Goal: Task Accomplishment & Management: Use online tool/utility

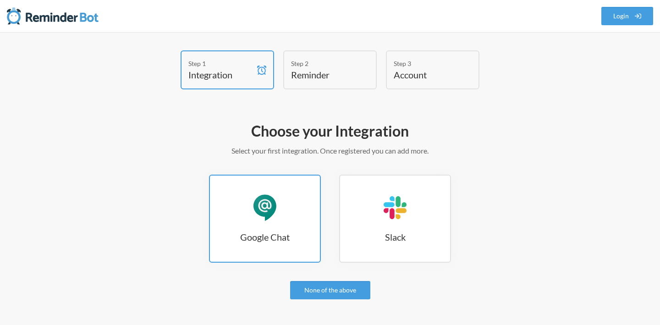
click at [274, 234] on h3 "Google Chat" at bounding box center [265, 236] width 110 height 13
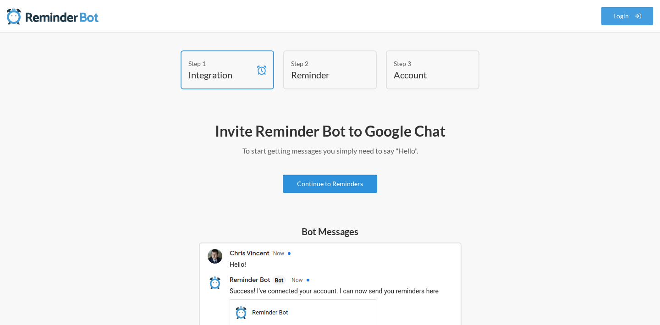
click at [318, 181] on link "Continue to Reminders" at bounding box center [330, 184] width 94 height 18
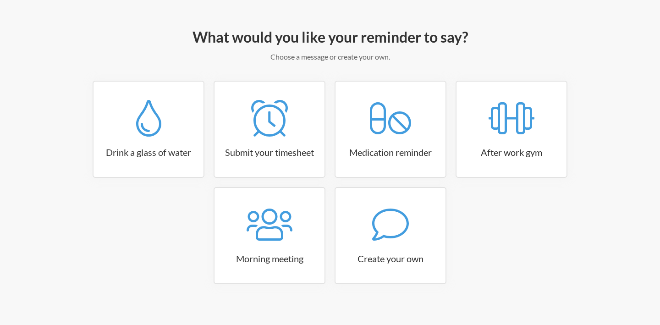
scroll to position [95, 0]
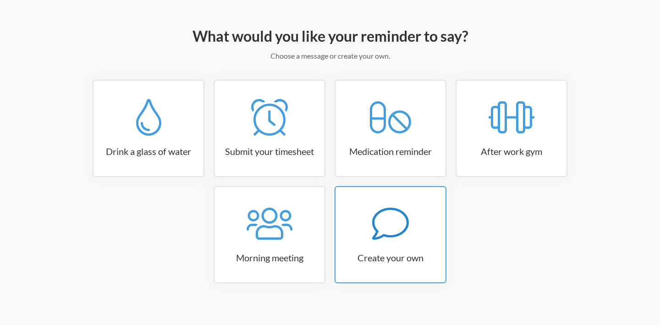
click at [376, 230] on icon at bounding box center [390, 224] width 37 height 32
select select "09:30:00"
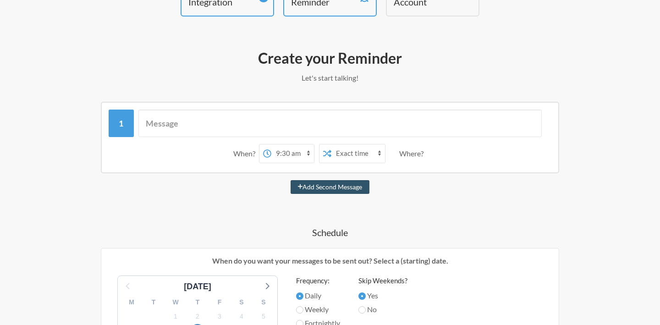
scroll to position [67, 0]
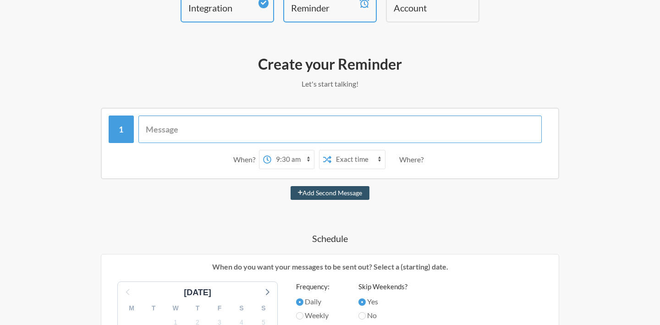
click at [215, 131] on input "text" at bounding box center [340, 128] width 404 height 27
type input "B"
type input "Collection Backup Of mongo"
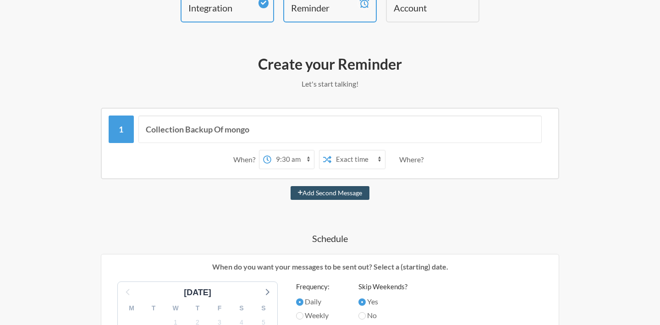
click at [363, 160] on select "Exact time Random time" at bounding box center [358, 159] width 54 height 18
click at [297, 161] on select "12:00 am 12:15 am 12:30 am 12:45 am 1:00 am 1:15 am 1:30 am 1:45 am 2:00 am 2:1…" at bounding box center [292, 159] width 43 height 18
select select "21:30:00"
click at [271, 150] on select "12:00 am 12:15 am 12:30 am 12:45 am 1:00 am 1:15 am 1:30 am 1:45 am 2:00 am 2:1…" at bounding box center [292, 159] width 43 height 18
click at [309, 192] on button "Add Second Message" at bounding box center [329, 193] width 79 height 14
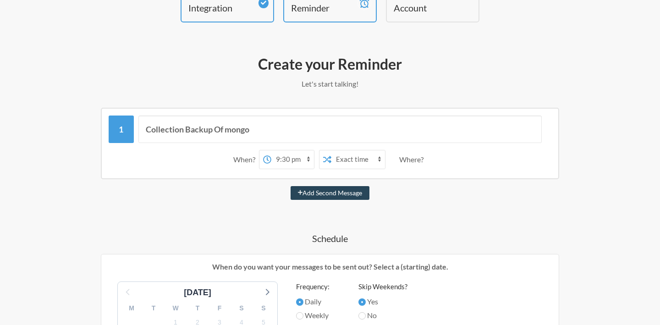
select select "22:30:00"
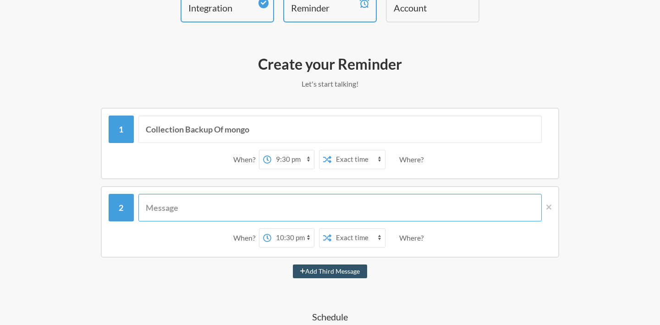
click at [206, 211] on input "text" at bounding box center [340, 207] width 404 height 27
type input "L"
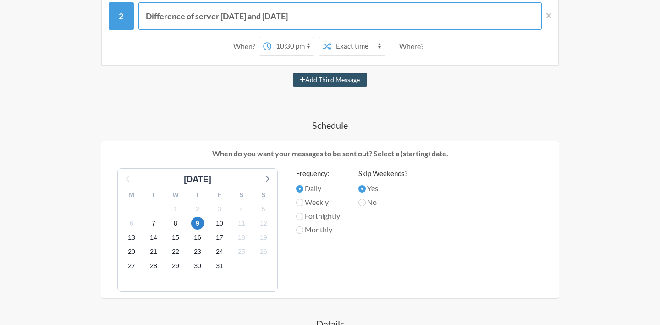
scroll to position [259, 0]
type input "Difference of server [DATE] and [DATE]"
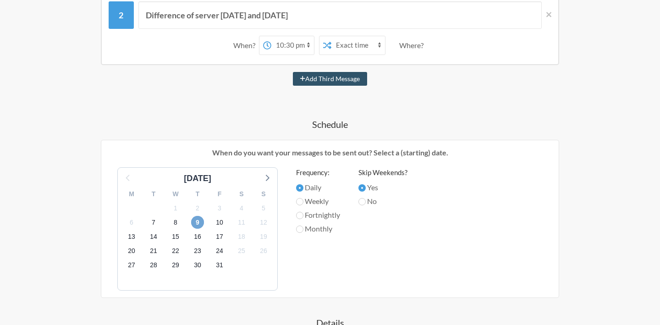
click at [196, 224] on span "9" at bounding box center [197, 222] width 13 height 13
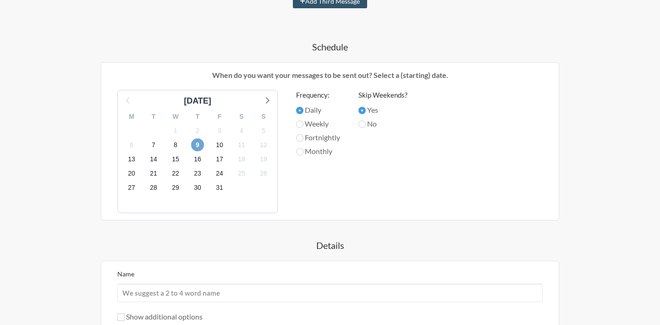
scroll to position [325, 0]
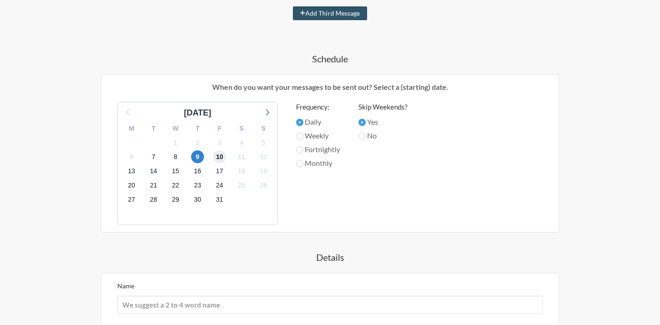
click at [215, 156] on span "10" at bounding box center [219, 156] width 13 height 13
click at [200, 156] on span "9" at bounding box center [197, 156] width 13 height 13
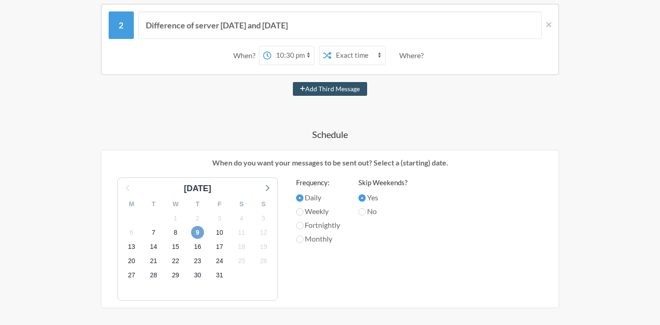
scroll to position [278, 0]
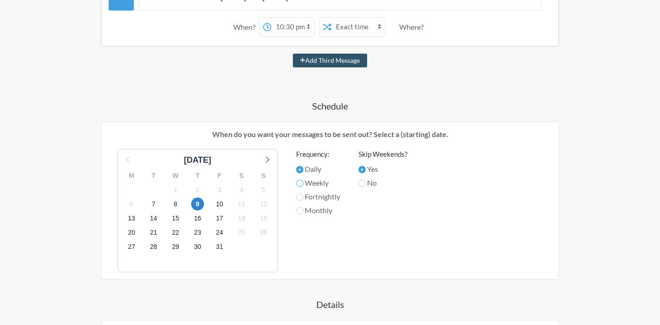
click at [302, 185] on input "Weekly" at bounding box center [299, 183] width 7 height 7
radio input "true"
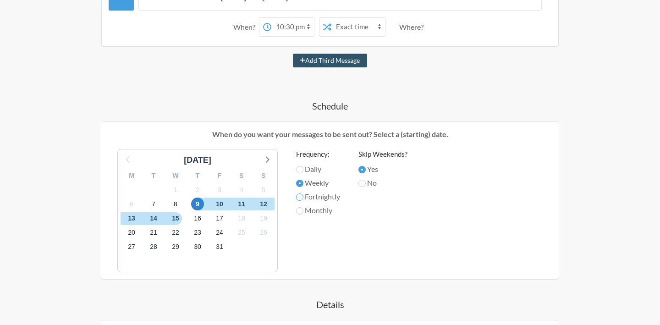
click at [302, 198] on input "Fortnightly" at bounding box center [299, 196] width 7 height 7
radio input "true"
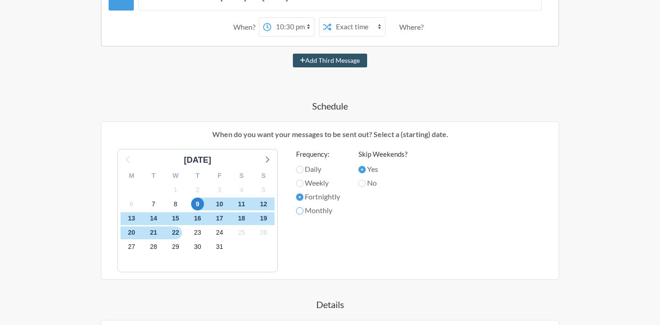
click at [302, 210] on input "Monthly" at bounding box center [299, 210] width 7 height 7
radio input "true"
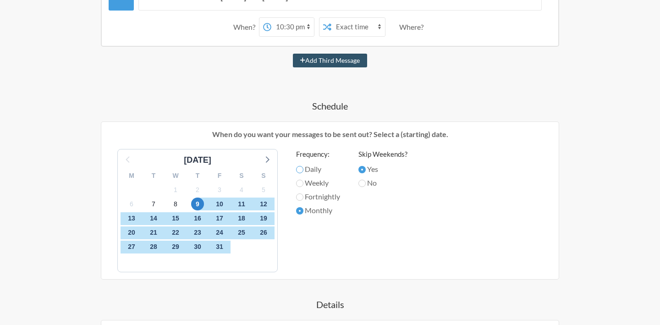
click at [299, 172] on input "Daily" at bounding box center [299, 169] width 7 height 7
radio input "true"
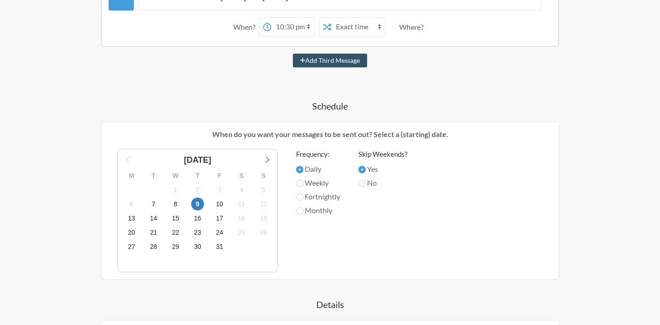
click at [302, 206] on label "Monthly" at bounding box center [318, 210] width 44 height 11
click at [302, 207] on input "Monthly" at bounding box center [299, 210] width 7 height 7
radio input "true"
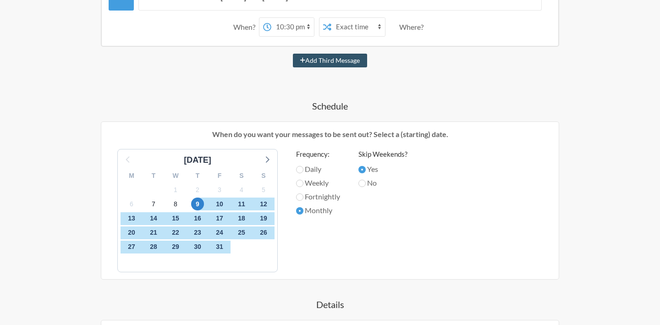
click at [302, 192] on label "Fortnightly" at bounding box center [318, 196] width 44 height 11
click at [302, 193] on input "Fortnightly" at bounding box center [299, 196] width 7 height 7
radio input "true"
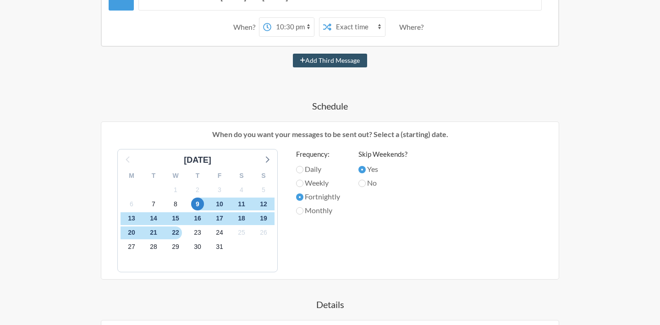
click at [301, 187] on label "Weekly" at bounding box center [318, 182] width 44 height 11
click at [301, 187] on input "Weekly" at bounding box center [299, 183] width 7 height 7
radio input "true"
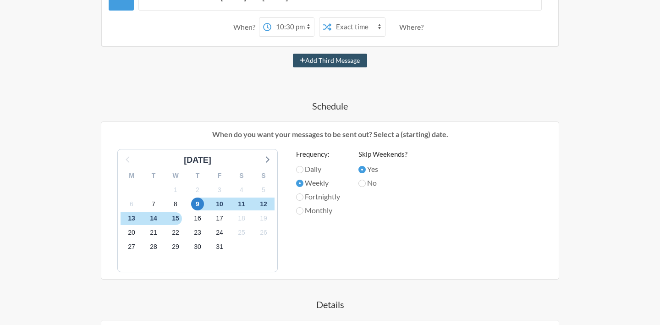
click at [300, 164] on label "Daily" at bounding box center [318, 169] width 44 height 11
click at [300, 166] on input "Daily" at bounding box center [299, 169] width 7 height 7
radio input "true"
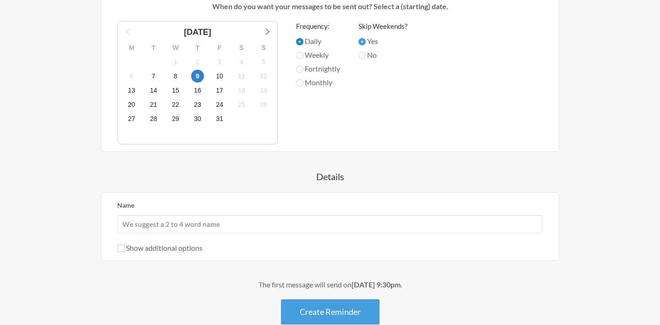
scroll to position [405, 0]
click at [175, 75] on span "8" at bounding box center [175, 76] width 13 height 13
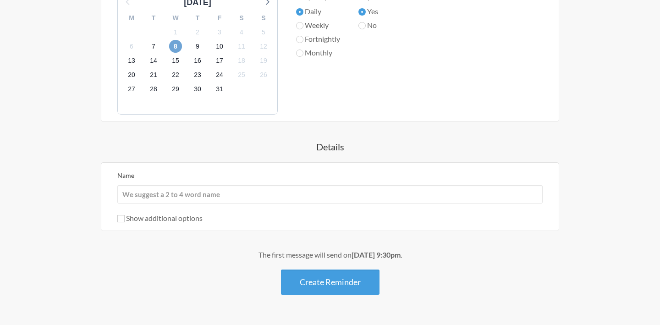
scroll to position [459, 0]
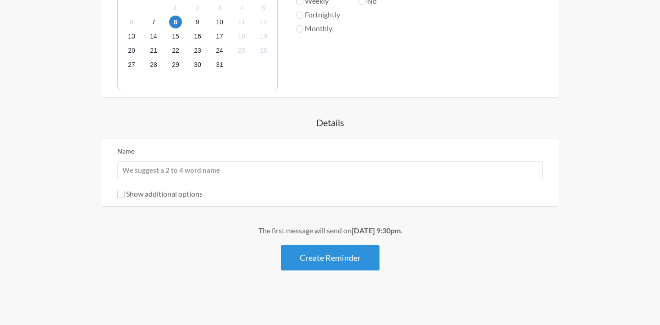
click at [347, 260] on button "Create Reminder" at bounding box center [330, 257] width 98 height 25
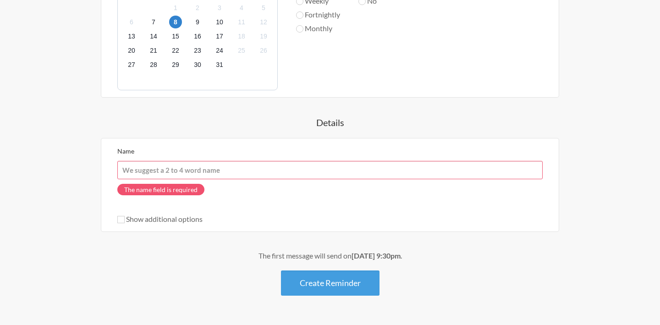
click at [231, 172] on input "Name" at bounding box center [329, 170] width 425 height 18
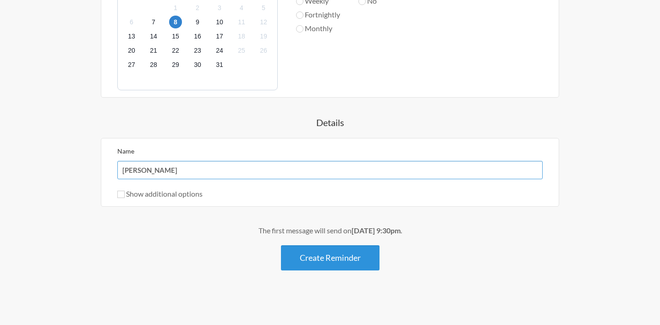
type input "[PERSON_NAME]"
click at [316, 259] on button "Create Reminder" at bounding box center [330, 257] width 98 height 25
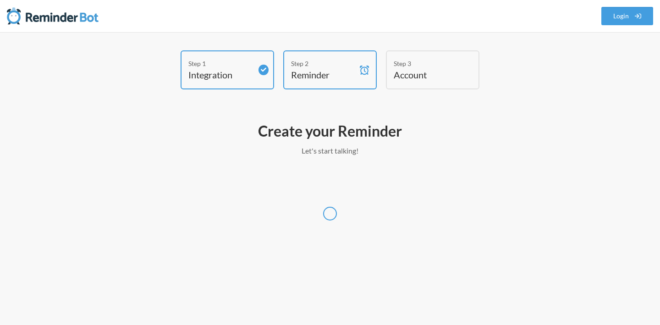
scroll to position [0, 0]
select select "UTC"
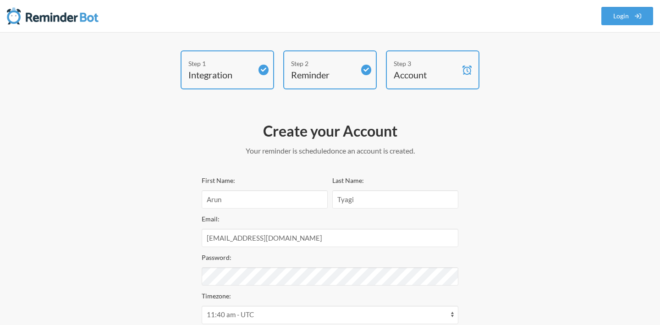
select select "IN"
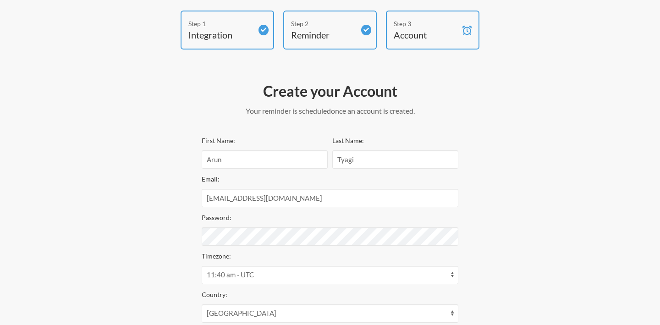
scroll to position [151, 0]
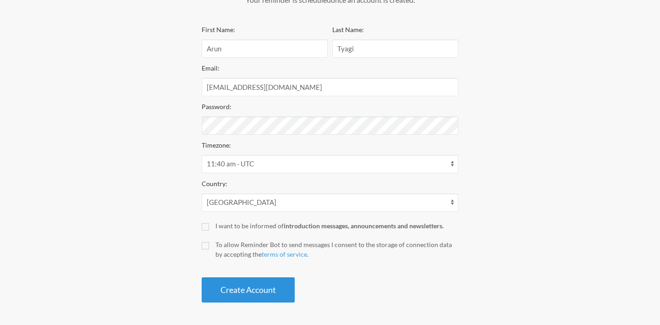
click at [255, 294] on button "Create Account" at bounding box center [248, 289] width 93 height 25
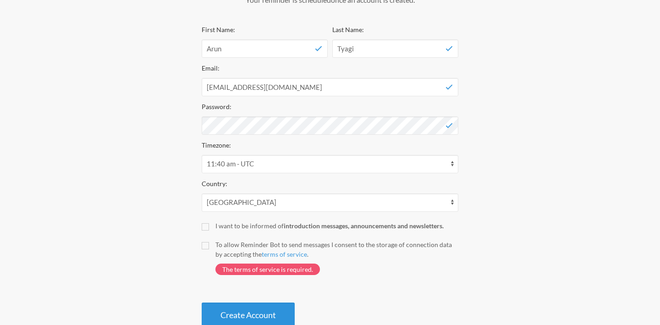
click at [248, 314] on button "Create Account" at bounding box center [248, 314] width 93 height 25
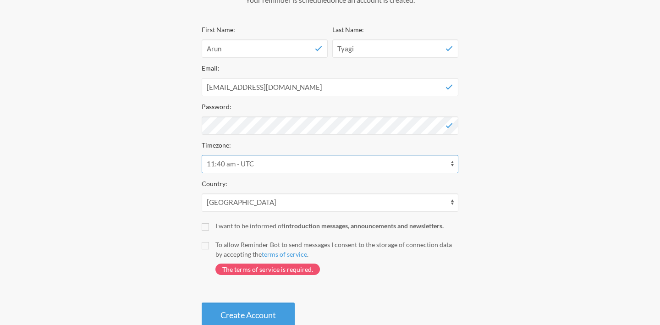
click at [295, 162] on select "12:40 am - Antarctica/McMurdo 12:40 am - Pacific/Auckland 12:40 am - Pacific/En…" at bounding box center [330, 164] width 257 height 18
select select "Asia/Kolkata"
click at [202, 155] on select "12:40 am - Antarctica/McMurdo 12:40 am - Pacific/Auckland 12:40 am - Pacific/En…" at bounding box center [330, 164] width 257 height 18
click at [205, 242] on input "To allow Reminder Bot to send messages I consent to the storage of connection d…" at bounding box center [205, 245] width 7 height 7
checkbox input "true"
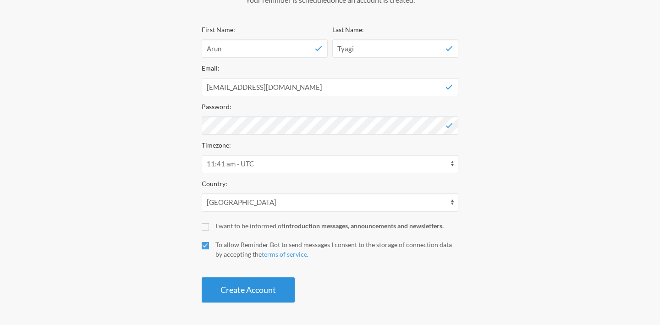
click at [260, 290] on button "Create Account" at bounding box center [248, 289] width 93 height 25
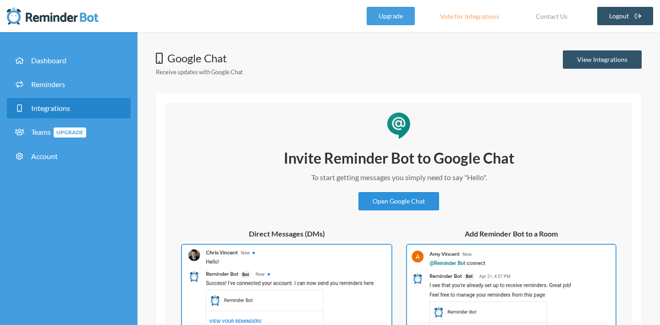
click at [399, 204] on link "Open Google Chat" at bounding box center [398, 201] width 81 height 18
click at [380, 205] on link "Open Google Chat" at bounding box center [398, 201] width 81 height 18
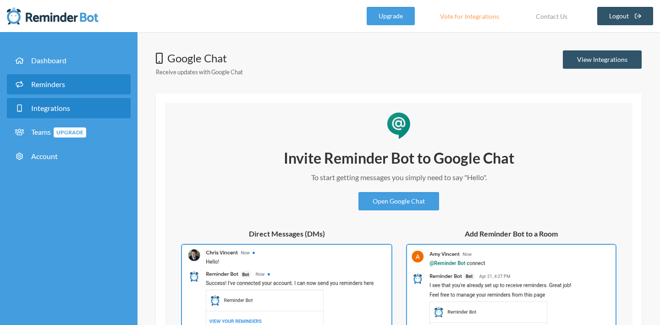
click at [50, 83] on span "Reminders" at bounding box center [48, 84] width 34 height 9
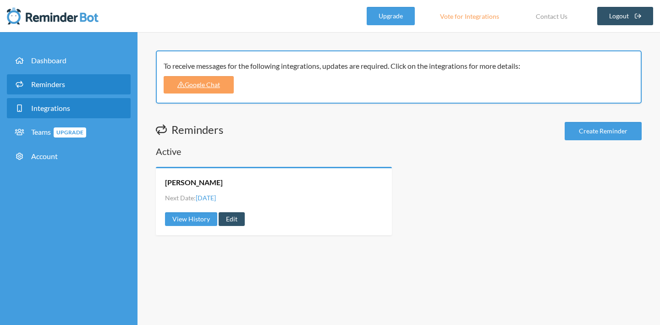
click at [59, 105] on span "Integrations" at bounding box center [50, 108] width 39 height 9
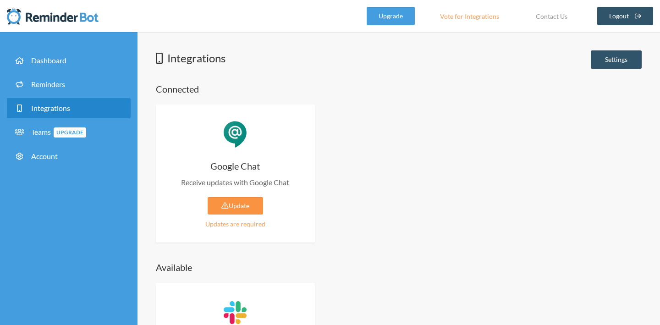
click at [238, 207] on link "Update" at bounding box center [235, 205] width 55 height 17
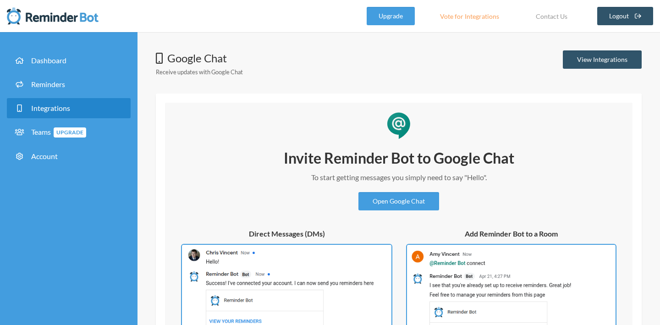
scroll to position [102, 0]
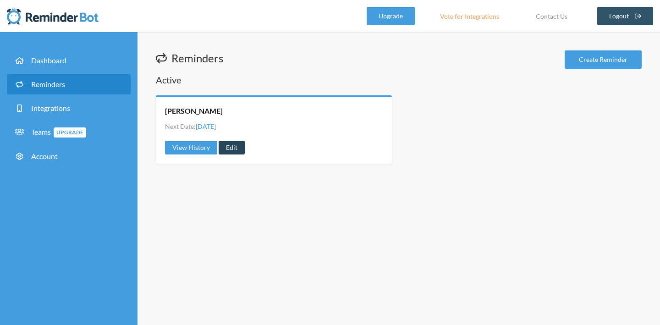
click at [230, 152] on link "Edit" at bounding box center [232, 148] width 26 height 14
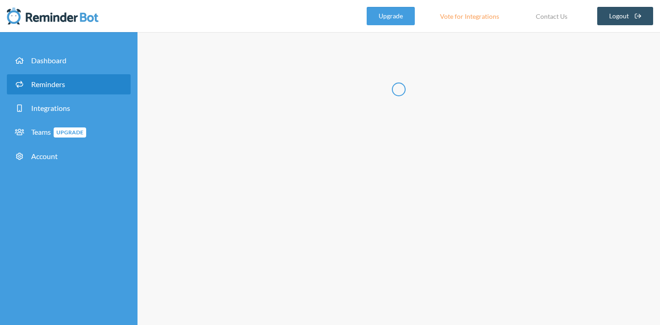
type input "[PERSON_NAME]"
select select "21:30:00"
select select "22:30:00"
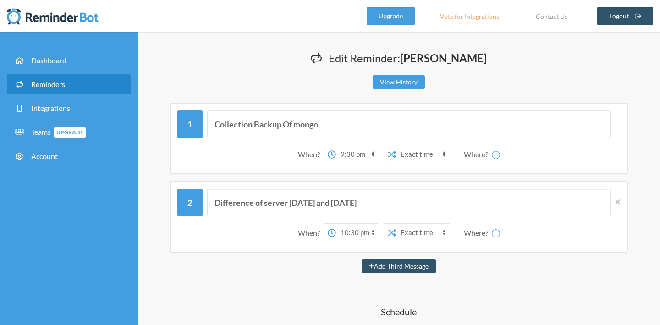
select select "spaces/x-Hi0cAAAAE"
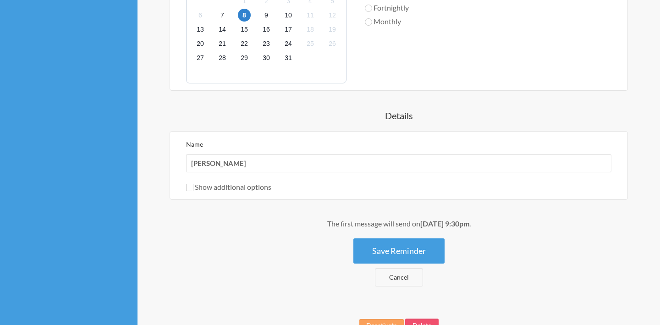
scroll to position [516, 0]
